Goal: Transaction & Acquisition: Purchase product/service

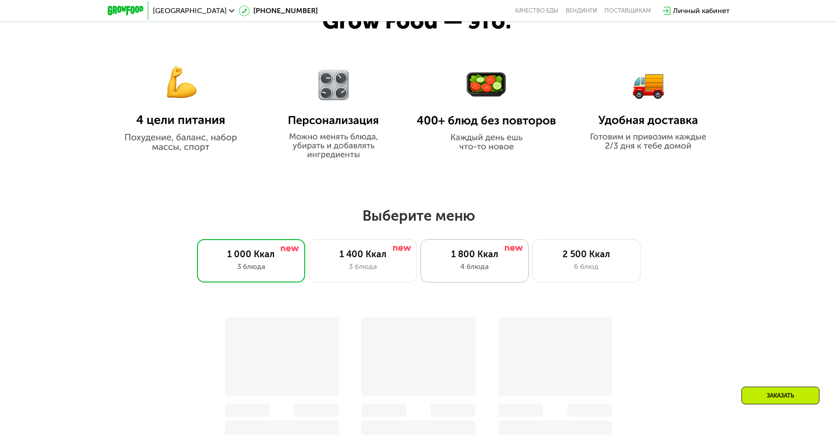
click at [474, 254] on div "1 800 Ккал" at bounding box center [474, 253] width 89 height 11
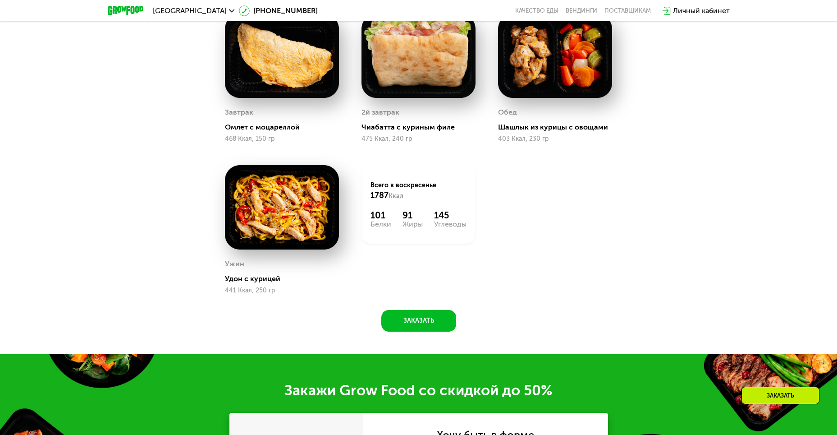
scroll to position [947, 0]
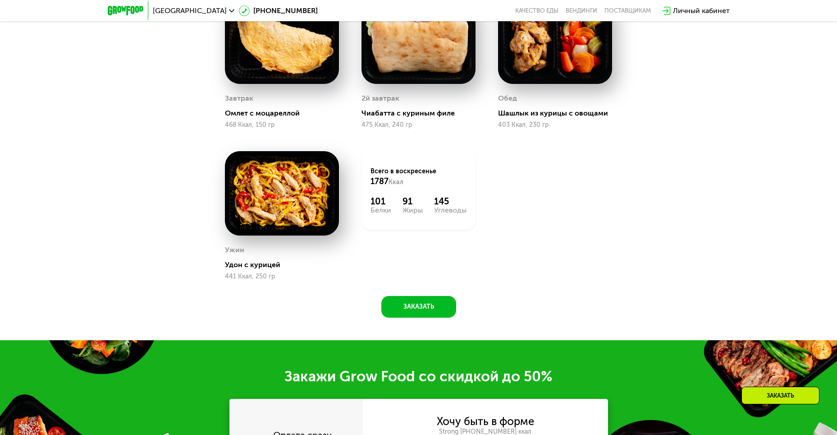
click at [275, 200] on img at bounding box center [282, 193] width 114 height 84
click at [306, 179] on img at bounding box center [282, 193] width 114 height 84
click at [394, 174] on div "Всего в [DATE] 1787 Ккал" at bounding box center [419, 177] width 96 height 20
click at [295, 198] on img at bounding box center [282, 193] width 114 height 84
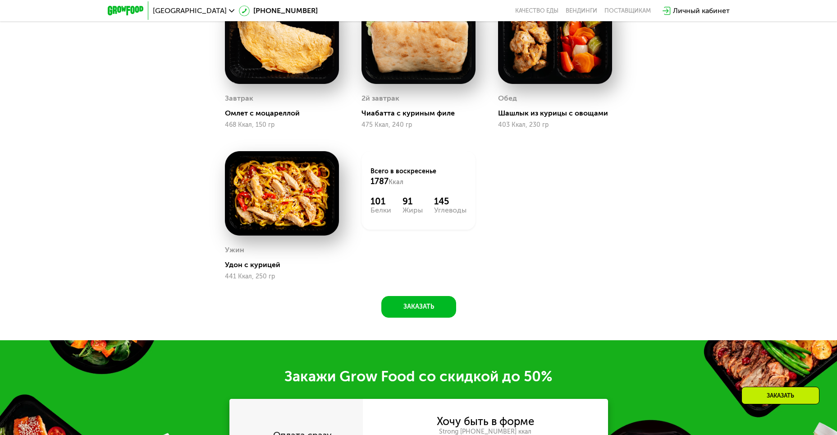
click at [295, 198] on img at bounding box center [282, 193] width 114 height 84
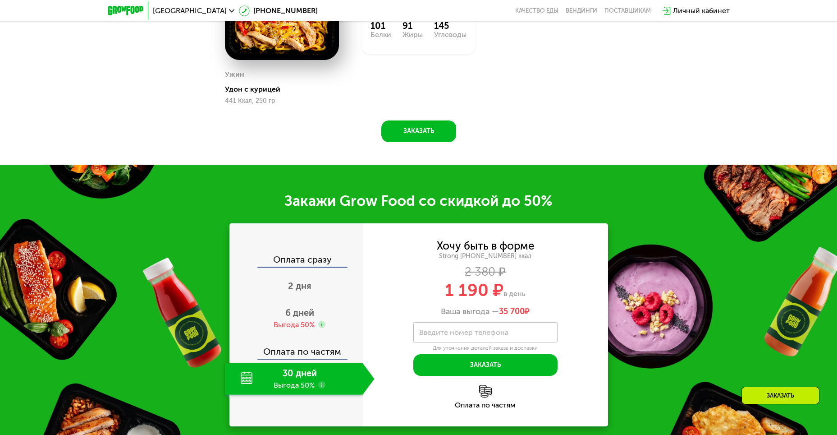
scroll to position [1127, 0]
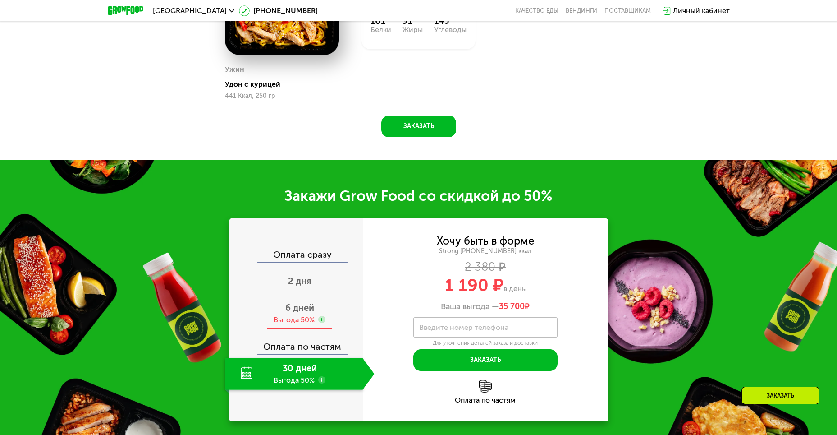
click at [305, 311] on span "6 дней" at bounding box center [299, 307] width 29 height 11
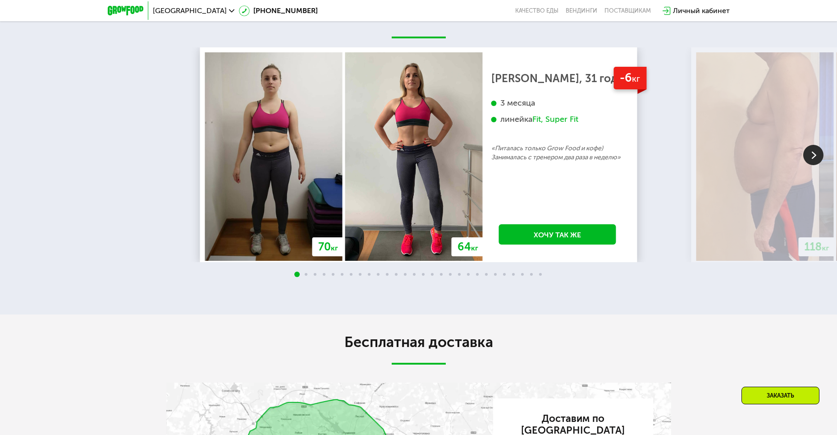
scroll to position [1984, 0]
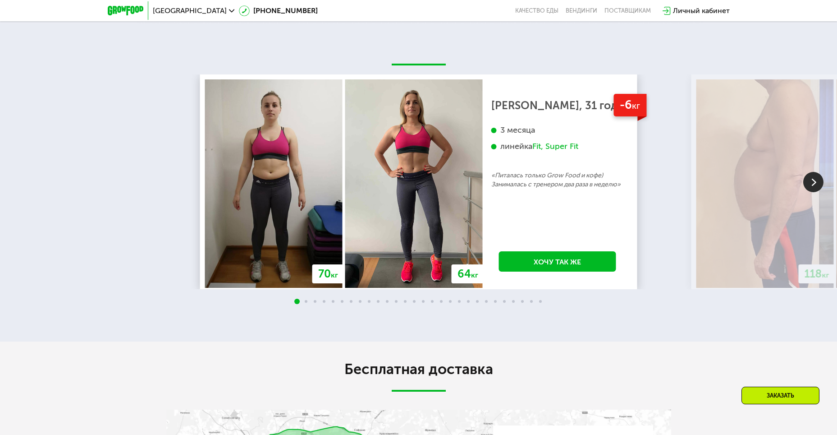
click at [306, 302] on span at bounding box center [306, 301] width 3 height 3
click at [813, 180] on img at bounding box center [813, 182] width 20 height 20
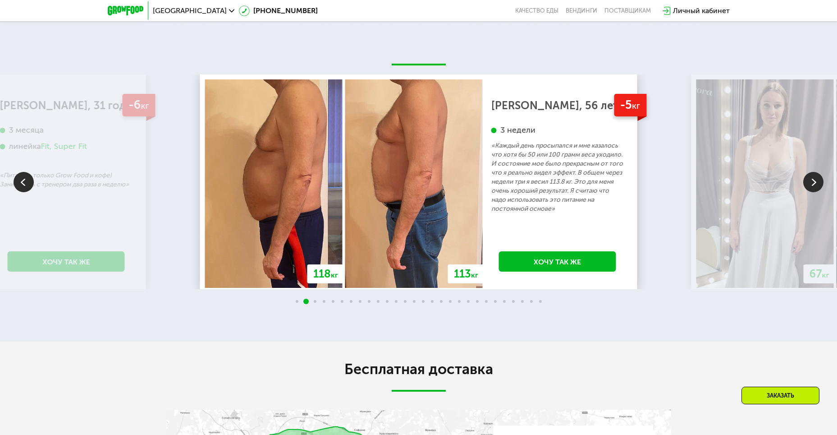
click at [813, 180] on img at bounding box center [813, 182] width 20 height 20
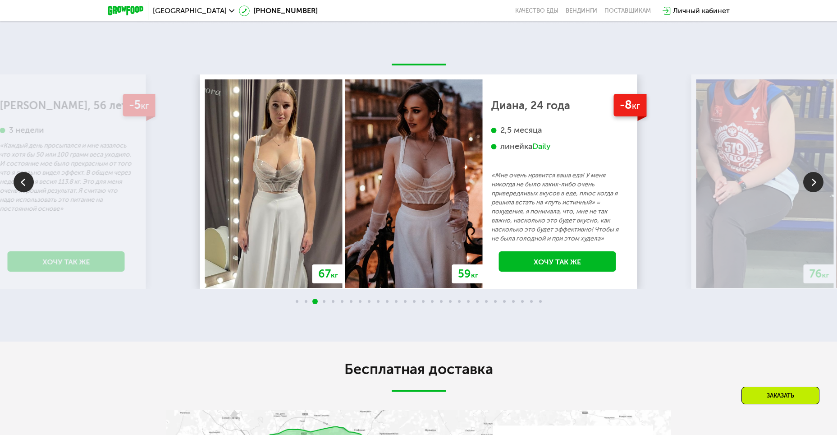
click at [813, 180] on img at bounding box center [813, 182] width 20 height 20
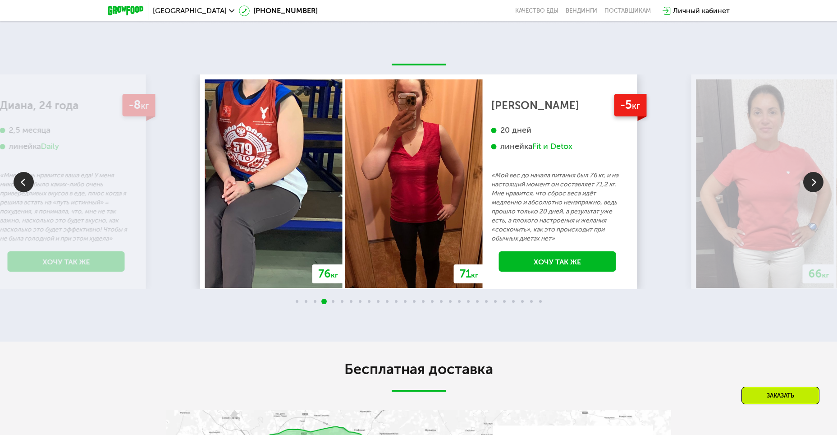
click at [813, 180] on img at bounding box center [813, 182] width 20 height 20
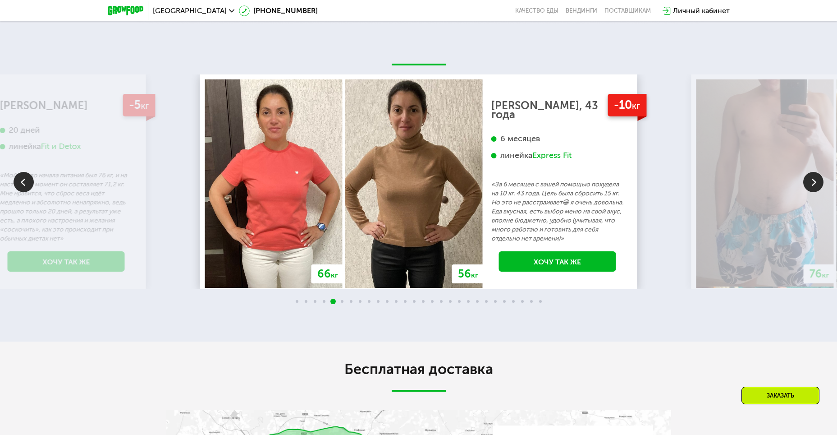
click at [813, 180] on img at bounding box center [813, 182] width 20 height 20
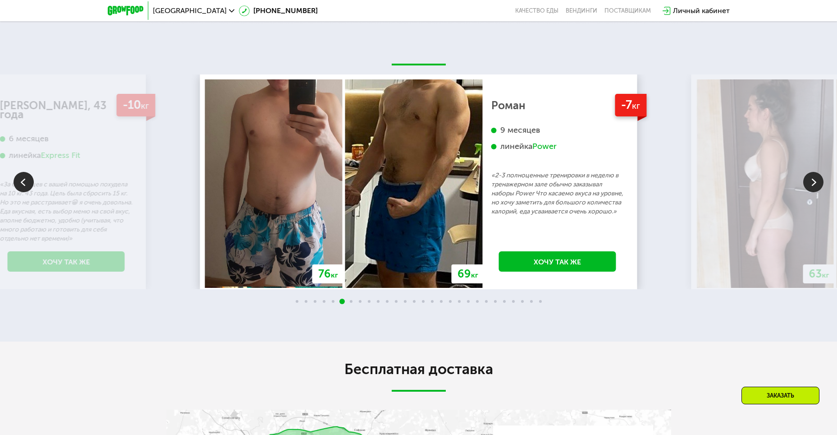
click at [813, 180] on img at bounding box center [813, 182] width 20 height 20
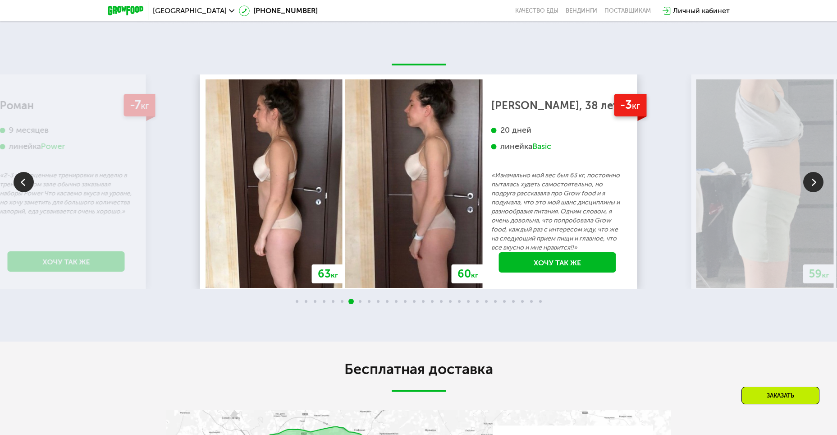
click at [20, 184] on img at bounding box center [24, 182] width 20 height 20
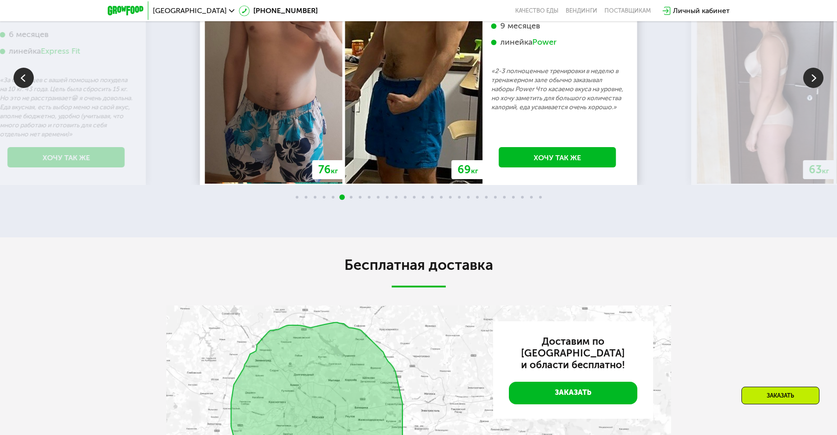
scroll to position [1938, 0]
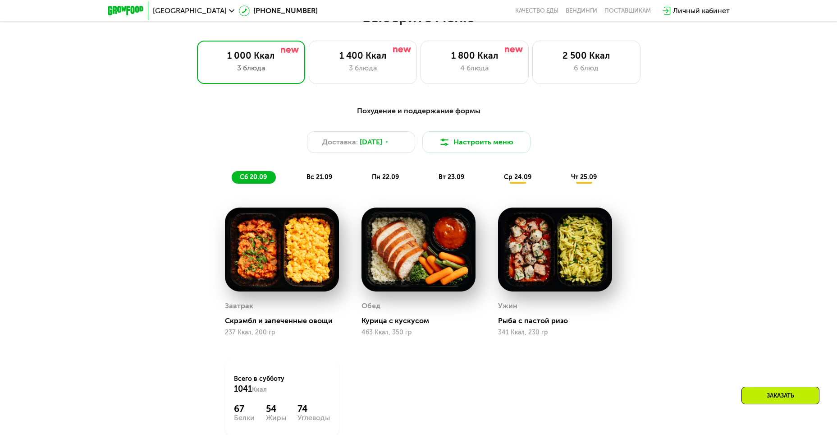
scroll to position [701, 0]
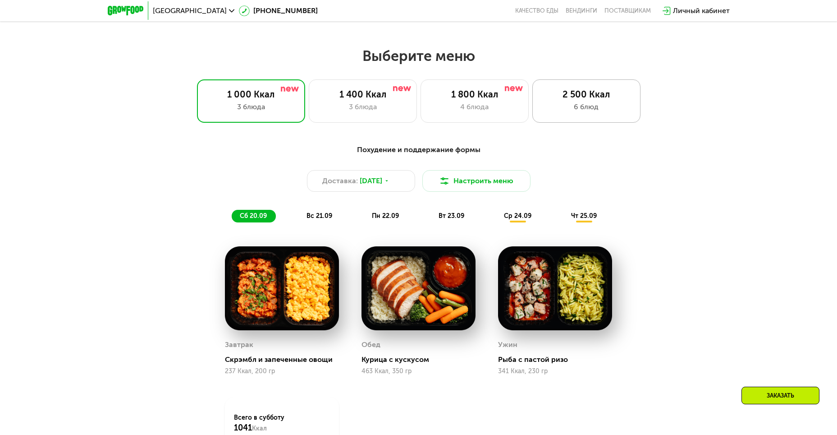
click at [594, 100] on div "2 500 Ккал" at bounding box center [586, 94] width 89 height 11
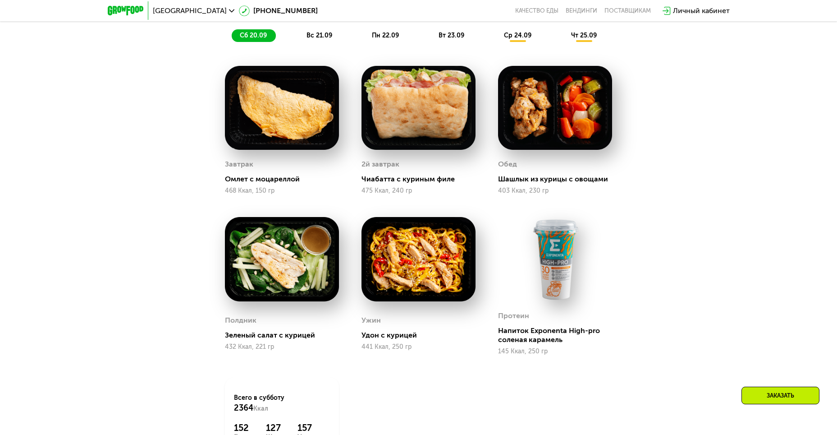
scroll to position [926, 0]
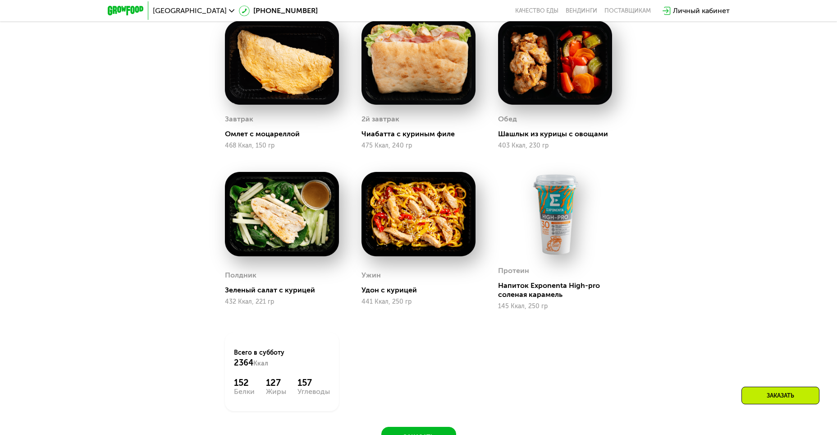
click at [557, 228] on img at bounding box center [555, 214] width 114 height 84
click at [532, 290] on div "Напиток Exponenta High-pro соленая карамель" at bounding box center [558, 290] width 121 height 18
